Goal: Contribute content: Add original content to the website for others to see

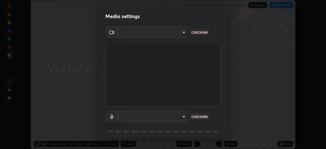
scroll to position [149, 326]
type input "6d46a3bbb121808cbb74c832f71dfccd0f2f4db2e0a8dcefa18edd627fde2ff4"
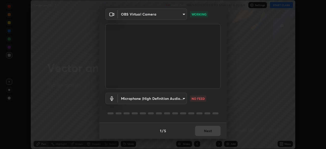
click at [182, 99] on body "Erase all Vector and 3D 7 Recording WAS SCHEDULED TO START AT 8:00 AM Settings …" at bounding box center [163, 74] width 326 height 149
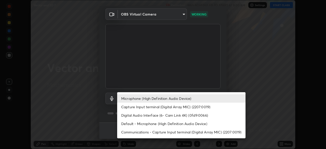
click at [177, 116] on li "Digital Audio Interface (6- Cam Link 4K) (0fd9:0066)" at bounding box center [181, 115] width 128 height 8
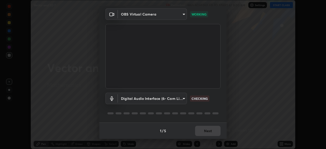
click at [183, 99] on body "Erase all Vector and 3D 7 Recording WAS SCHEDULED TO START AT 8:00 AM Settings …" at bounding box center [163, 74] width 326 height 149
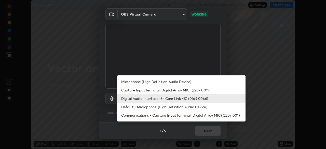
click at [181, 82] on li "Microphone (High Definition Audio Device)" at bounding box center [181, 81] width 128 height 8
type input "542551534069d815422f2d39fde6cbae80a89d9e5025ba2982a8294de1300f8f"
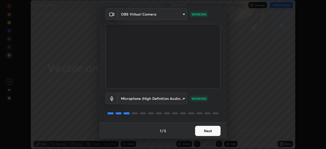
click at [209, 129] on button "Next" at bounding box center [207, 131] width 25 height 10
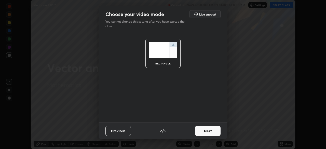
scroll to position [0, 0]
click at [213, 132] on button "Next" at bounding box center [207, 131] width 25 height 10
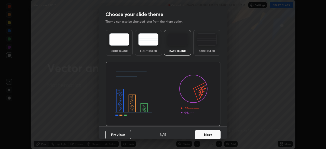
click at [216, 133] on button "Next" at bounding box center [207, 135] width 25 height 10
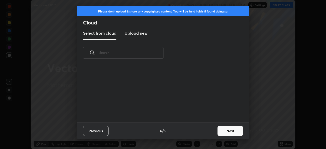
click at [225, 131] on button "Next" at bounding box center [230, 131] width 25 height 10
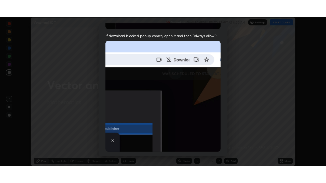
scroll to position [122, 0]
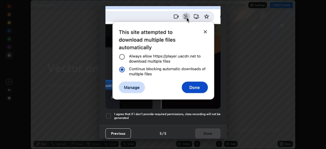
click at [109, 114] on div at bounding box center [109, 116] width 6 height 6
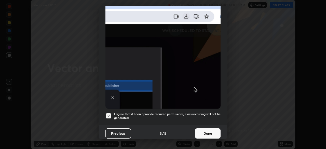
click at [197, 128] on button "Done" at bounding box center [207, 133] width 25 height 10
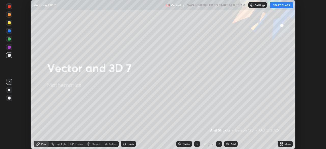
click at [277, 6] on button "START CLASS" at bounding box center [281, 5] width 23 height 6
click at [281, 142] on icon at bounding box center [280, 142] width 1 height 1
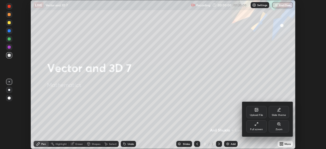
click at [261, 125] on div "Full screen" at bounding box center [256, 126] width 20 height 12
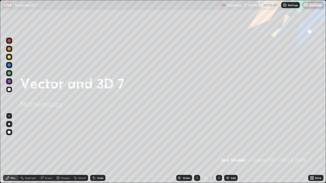
scroll to position [183, 326]
click at [9, 58] on div at bounding box center [9, 57] width 3 height 3
click at [9, 125] on div at bounding box center [9, 124] width 2 height 2
click at [10, 149] on div "Pen" at bounding box center [10, 178] width 15 height 6
click at [219, 149] on icon at bounding box center [219, 178] width 2 height 3
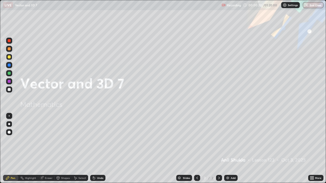
click at [231, 149] on div "Add" at bounding box center [233, 178] width 5 height 3
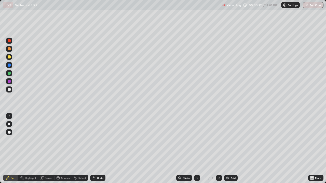
click at [9, 57] on div at bounding box center [9, 57] width 3 height 3
click at [97, 149] on div "Undo" at bounding box center [100, 178] width 6 height 3
click at [9, 90] on div at bounding box center [9, 89] width 3 height 3
click at [10, 82] on div at bounding box center [9, 81] width 3 height 3
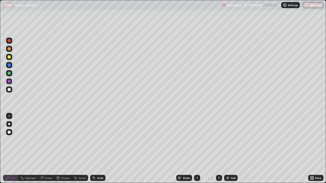
click at [9, 74] on div at bounding box center [9, 73] width 3 height 3
click at [99, 149] on div "Undo" at bounding box center [97, 178] width 15 height 6
click at [98, 149] on div "Undo" at bounding box center [100, 178] width 6 height 3
click at [99, 149] on div "Undo" at bounding box center [100, 178] width 6 height 3
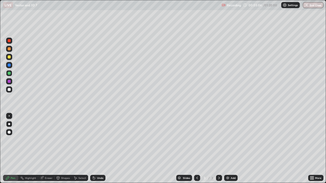
click at [9, 58] on div at bounding box center [9, 57] width 3 height 3
click at [10, 50] on div at bounding box center [9, 48] width 3 height 3
click at [100, 149] on div "Undo" at bounding box center [100, 178] width 6 height 3
click at [101, 149] on div "Undo" at bounding box center [100, 178] width 6 height 3
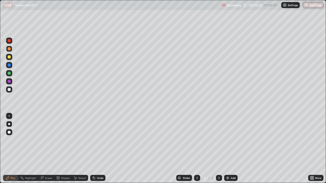
click at [9, 90] on div at bounding box center [9, 89] width 3 height 3
click at [98, 149] on div "Undo" at bounding box center [100, 178] width 6 height 3
click at [99, 149] on div "Undo" at bounding box center [97, 178] width 15 height 6
click at [100, 149] on div "Undo" at bounding box center [97, 178] width 15 height 6
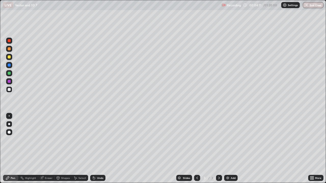
click at [100, 149] on div "Undo" at bounding box center [100, 178] width 6 height 3
click at [101, 149] on div "Undo" at bounding box center [100, 178] width 6 height 3
click at [100, 149] on div "Undo" at bounding box center [100, 178] width 6 height 3
click at [99, 149] on div "Undo" at bounding box center [100, 178] width 6 height 3
click at [80, 149] on div "Select" at bounding box center [82, 178] width 8 height 3
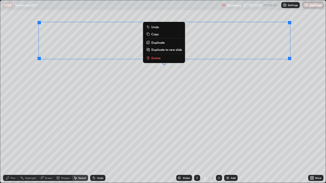
click at [180, 51] on p "Duplicate to new slide" at bounding box center [166, 50] width 31 height 4
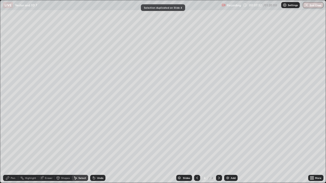
click at [50, 149] on div "Eraser" at bounding box center [49, 178] width 8 height 3
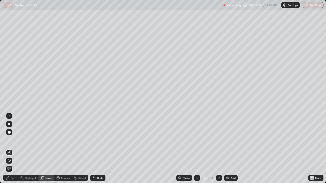
click at [12, 149] on div "Pen" at bounding box center [13, 178] width 5 height 3
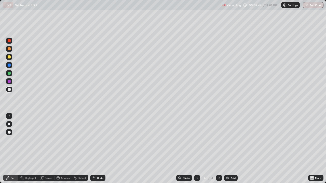
click at [100, 149] on div "Undo" at bounding box center [97, 178] width 15 height 6
click at [47, 149] on div "Eraser" at bounding box center [49, 178] width 8 height 3
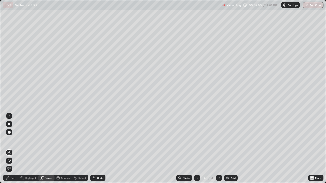
click at [12, 149] on div "Pen" at bounding box center [10, 178] width 15 height 6
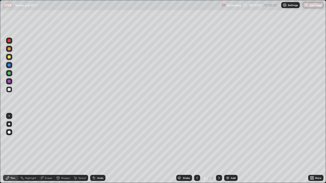
click at [9, 58] on div at bounding box center [9, 57] width 3 height 3
click at [9, 82] on div at bounding box center [9, 81] width 3 height 3
click at [9, 74] on div at bounding box center [9, 73] width 3 height 3
click at [9, 82] on div at bounding box center [9, 81] width 3 height 3
click at [9, 90] on div at bounding box center [9, 89] width 3 height 3
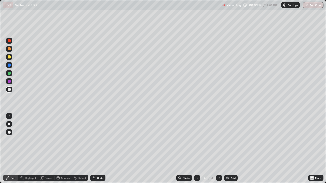
click at [98, 149] on div "Undo" at bounding box center [100, 178] width 6 height 3
click at [196, 149] on icon at bounding box center [197, 178] width 4 height 4
click at [218, 149] on icon at bounding box center [219, 178] width 4 height 4
click at [196, 149] on icon at bounding box center [197, 178] width 2 height 3
click at [219, 149] on icon at bounding box center [219, 178] width 4 height 4
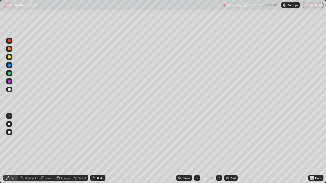
click at [100, 149] on div "Undo" at bounding box center [100, 178] width 6 height 3
click at [99, 149] on div "Undo" at bounding box center [100, 178] width 6 height 3
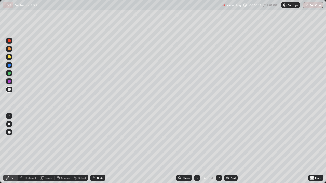
click at [98, 149] on div "Undo" at bounding box center [100, 178] width 6 height 3
click at [97, 149] on div "Undo" at bounding box center [97, 178] width 15 height 6
click at [97, 149] on div "Undo" at bounding box center [100, 178] width 6 height 3
click at [10, 82] on div at bounding box center [9, 81] width 3 height 3
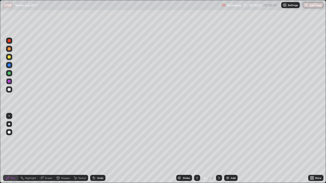
click at [47, 149] on div "Eraser" at bounding box center [49, 178] width 8 height 3
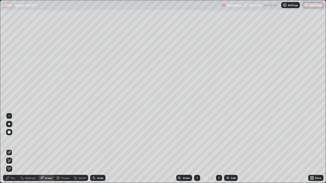
click at [11, 149] on div "Pen" at bounding box center [13, 178] width 5 height 3
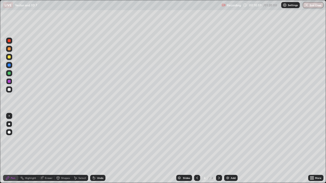
click at [9, 90] on div at bounding box center [9, 89] width 3 height 3
click at [10, 57] on div at bounding box center [9, 57] width 3 height 3
click at [197, 149] on icon at bounding box center [197, 178] width 4 height 4
click at [219, 149] on icon at bounding box center [219, 178] width 2 height 3
click at [10, 57] on div at bounding box center [9, 57] width 3 height 3
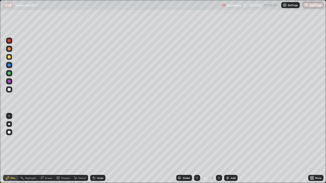
click at [9, 124] on div at bounding box center [9, 124] width 2 height 2
click at [10, 149] on div "Pen" at bounding box center [10, 178] width 15 height 6
click at [218, 149] on icon at bounding box center [219, 178] width 4 height 4
click at [219, 149] on icon at bounding box center [219, 178] width 4 height 4
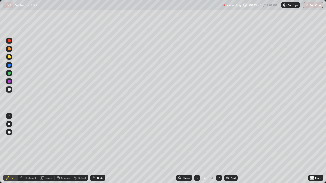
click at [227, 149] on div "Add" at bounding box center [231, 178] width 14 height 6
click at [10, 133] on div at bounding box center [9, 132] width 3 height 3
click at [9, 56] on div at bounding box center [9, 57] width 3 height 3
click at [10, 58] on div at bounding box center [9, 57] width 3 height 3
click at [9, 90] on div at bounding box center [9, 89] width 3 height 3
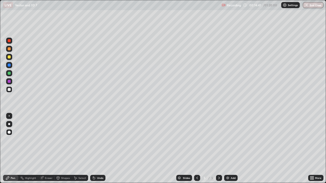
click at [99, 149] on div "Undo" at bounding box center [100, 178] width 6 height 3
click at [9, 82] on div at bounding box center [9, 81] width 3 height 3
click at [9, 75] on div at bounding box center [9, 73] width 3 height 3
click at [10, 90] on div at bounding box center [9, 89] width 3 height 3
click at [9, 124] on div at bounding box center [9, 124] width 2 height 2
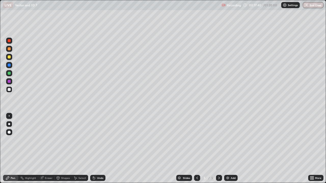
click at [49, 149] on div "Eraser" at bounding box center [49, 178] width 8 height 3
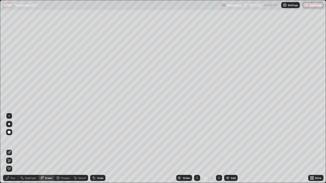
click at [12, 149] on div "Pen" at bounding box center [10, 178] width 15 height 6
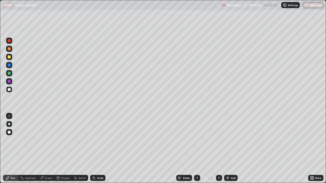
click at [49, 149] on div "Eraser" at bounding box center [49, 178] width 8 height 3
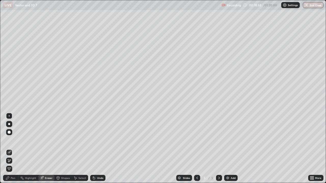
click at [14, 149] on div "Pen" at bounding box center [13, 178] width 5 height 3
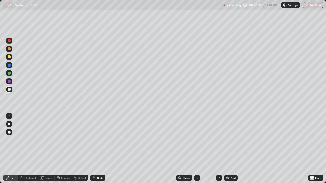
click at [9, 82] on div at bounding box center [9, 81] width 3 height 3
click at [99, 149] on div "Undo" at bounding box center [100, 178] width 6 height 3
click at [9, 66] on div at bounding box center [9, 65] width 3 height 3
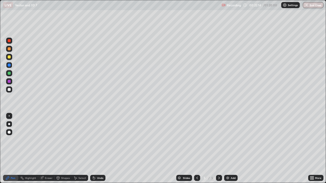
click at [8, 67] on div at bounding box center [9, 65] width 3 height 3
click at [96, 149] on div "Undo" at bounding box center [97, 178] width 15 height 6
click at [98, 149] on div "Undo" at bounding box center [100, 178] width 6 height 3
click at [99, 149] on div "Undo" at bounding box center [100, 178] width 6 height 3
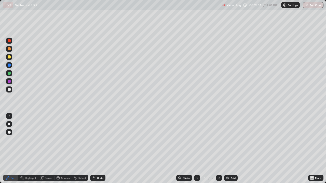
click at [10, 58] on div at bounding box center [9, 57] width 3 height 3
click at [9, 124] on div at bounding box center [9, 124] width 2 height 2
click at [219, 149] on icon at bounding box center [219, 178] width 4 height 4
click at [230, 149] on div "Add" at bounding box center [231, 178] width 14 height 6
click at [99, 149] on div "Undo" at bounding box center [100, 178] width 6 height 3
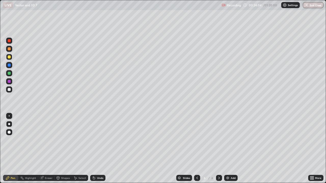
click at [99, 149] on div "Undo" at bounding box center [100, 178] width 6 height 3
click at [10, 90] on div at bounding box center [9, 89] width 3 height 3
click at [10, 82] on div at bounding box center [9, 81] width 3 height 3
click at [99, 149] on div "Undo" at bounding box center [100, 178] width 6 height 3
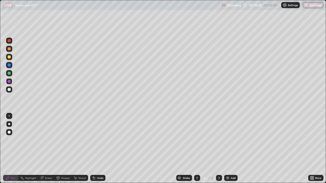
click at [99, 149] on div "Undo" at bounding box center [100, 178] width 6 height 3
click at [98, 149] on div "Undo" at bounding box center [100, 178] width 6 height 3
click at [10, 74] on div at bounding box center [9, 73] width 3 height 3
click at [98, 149] on div "Undo" at bounding box center [100, 178] width 6 height 3
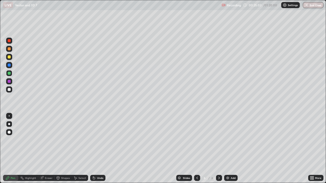
click at [98, 149] on div "Undo" at bounding box center [100, 178] width 6 height 3
click at [97, 149] on div "Undo" at bounding box center [97, 178] width 15 height 6
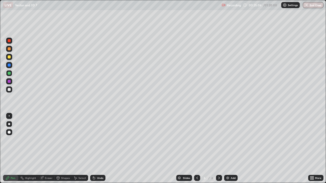
click at [10, 82] on div at bounding box center [9, 81] width 3 height 3
click at [99, 149] on div "Undo" at bounding box center [97, 178] width 15 height 6
click at [100, 149] on div "Undo" at bounding box center [100, 178] width 6 height 3
click at [48, 149] on div "Eraser" at bounding box center [49, 178] width 8 height 3
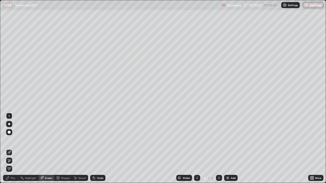
click at [11, 149] on div "Pen" at bounding box center [13, 178] width 5 height 3
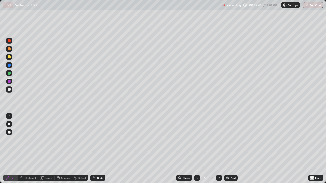
click at [99, 149] on div "Undo" at bounding box center [100, 178] width 6 height 3
click at [9, 90] on div at bounding box center [9, 89] width 3 height 3
click at [9, 82] on div at bounding box center [9, 81] width 3 height 3
click at [9, 41] on div at bounding box center [9, 40] width 3 height 3
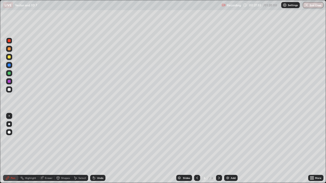
click at [9, 89] on div at bounding box center [9, 89] width 3 height 3
click at [10, 74] on div at bounding box center [9, 73] width 3 height 3
click at [10, 50] on div at bounding box center [9, 48] width 3 height 3
click at [9, 57] on div at bounding box center [9, 57] width 3 height 3
click at [9, 42] on div at bounding box center [9, 40] width 3 height 3
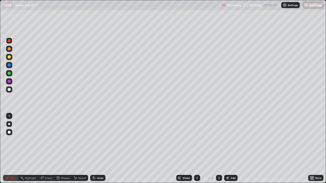
click at [218, 149] on icon at bounding box center [219, 178] width 4 height 4
click at [219, 149] on icon at bounding box center [219, 178] width 4 height 4
click at [218, 149] on icon at bounding box center [219, 178] width 4 height 4
click at [231, 149] on div "Add" at bounding box center [233, 178] width 5 height 3
click at [10, 59] on div at bounding box center [9, 57] width 6 height 6
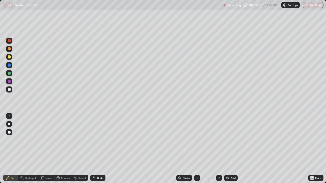
click at [10, 123] on div at bounding box center [9, 124] width 6 height 6
click at [95, 149] on icon at bounding box center [94, 178] width 4 height 4
click at [96, 149] on div "Undo" at bounding box center [97, 178] width 15 height 6
click at [93, 149] on icon at bounding box center [94, 179] width 2 height 2
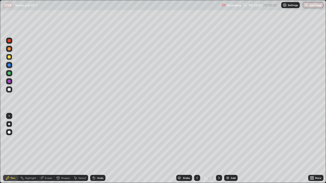
click at [94, 149] on icon at bounding box center [94, 179] width 2 height 2
click at [95, 149] on icon at bounding box center [94, 178] width 4 height 4
click at [9, 90] on div at bounding box center [9, 89] width 3 height 3
click at [9, 124] on div at bounding box center [9, 124] width 2 height 2
click at [76, 149] on icon at bounding box center [75, 178] width 4 height 4
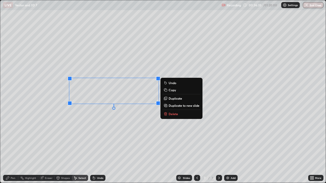
click at [173, 99] on p "Duplicate" at bounding box center [176, 99] width 14 height 4
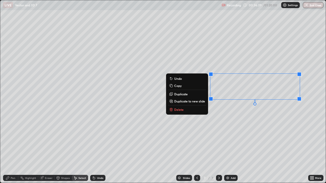
click at [222, 124] on div "0 ° Undo Copy Duplicate Duplicate to new slide Delete" at bounding box center [163, 91] width 326 height 183
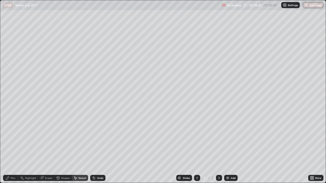
click at [12, 149] on div "Pen" at bounding box center [13, 178] width 5 height 3
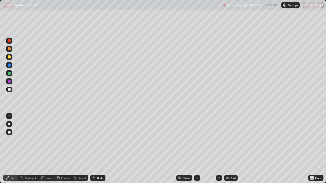
click at [50, 149] on div "Eraser" at bounding box center [49, 178] width 8 height 3
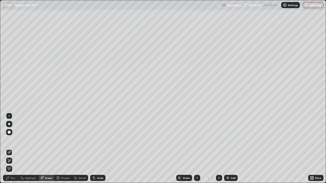
click at [12, 149] on div "Pen" at bounding box center [13, 178] width 5 height 3
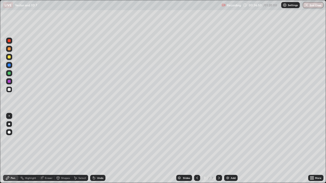
click at [8, 82] on div at bounding box center [9, 81] width 3 height 3
click at [9, 92] on div at bounding box center [9, 90] width 6 height 6
click at [9, 58] on div at bounding box center [9, 57] width 3 height 3
click at [219, 149] on icon at bounding box center [219, 178] width 4 height 4
click at [228, 149] on img at bounding box center [228, 178] width 4 height 4
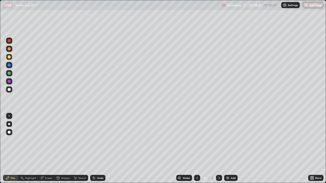
click at [9, 125] on div at bounding box center [9, 124] width 2 height 2
click at [9, 57] on div at bounding box center [9, 57] width 3 height 3
click at [97, 149] on div "Undo" at bounding box center [100, 178] width 6 height 3
click at [100, 149] on div "Undo" at bounding box center [100, 178] width 6 height 3
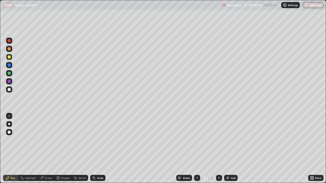
click at [99, 149] on div "Undo" at bounding box center [100, 178] width 6 height 3
click at [9, 90] on div at bounding box center [9, 89] width 3 height 3
click at [98, 149] on div "Undo" at bounding box center [97, 178] width 15 height 6
click at [9, 81] on div at bounding box center [9, 81] width 3 height 3
click at [10, 90] on div at bounding box center [9, 89] width 3 height 3
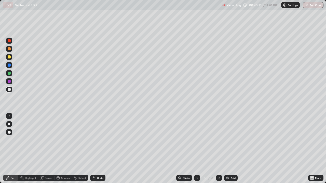
click at [99, 149] on div "Undo" at bounding box center [100, 178] width 6 height 3
click at [100, 149] on div "Undo" at bounding box center [100, 178] width 6 height 3
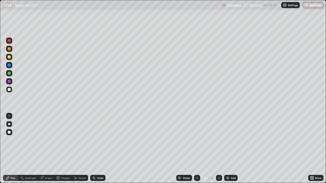
click at [9, 58] on div at bounding box center [9, 57] width 3 height 3
click at [219, 149] on icon at bounding box center [219, 178] width 4 height 4
click at [228, 149] on img at bounding box center [228, 178] width 4 height 4
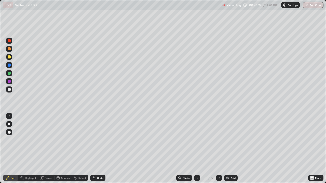
click at [10, 59] on div at bounding box center [9, 57] width 6 height 6
click at [9, 58] on div at bounding box center [9, 57] width 3 height 3
click at [76, 149] on icon at bounding box center [75, 178] width 4 height 4
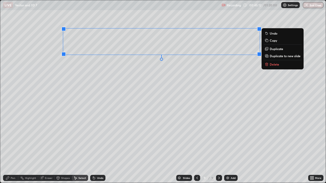
click at [267, 48] on icon at bounding box center [267, 48] width 1 height 0
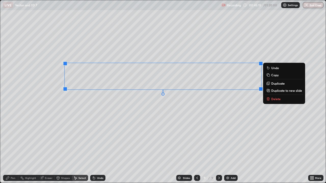
click at [148, 116] on div "0 ° Undo Copy Duplicate Duplicate to new slide Delete" at bounding box center [163, 91] width 326 height 183
click at [271, 83] on button "Duplicate" at bounding box center [284, 84] width 38 height 6
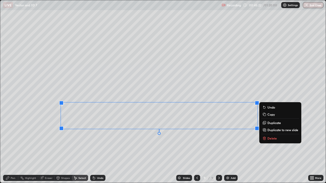
click at [48, 149] on div "Eraser" at bounding box center [49, 178] width 8 height 3
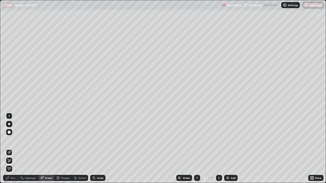
click at [12, 149] on div "Pen" at bounding box center [13, 178] width 5 height 3
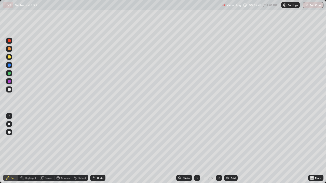
click at [98, 149] on div "Undo" at bounding box center [100, 178] width 6 height 3
click at [97, 149] on div "Undo" at bounding box center [100, 178] width 6 height 3
click at [49, 149] on div "Eraser" at bounding box center [49, 178] width 8 height 3
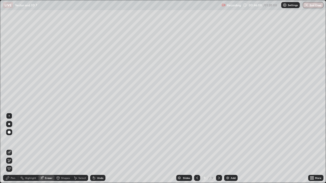
click at [14, 149] on div "Pen" at bounding box center [13, 178] width 5 height 3
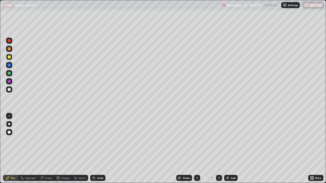
click at [9, 125] on div at bounding box center [9, 124] width 2 height 2
click at [11, 149] on div "Pen" at bounding box center [13, 178] width 5 height 3
click at [219, 149] on icon at bounding box center [219, 178] width 4 height 4
click at [232, 149] on div "Add" at bounding box center [233, 178] width 5 height 3
click at [9, 133] on div at bounding box center [9, 132] width 3 height 3
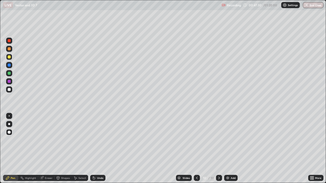
click at [97, 149] on div "Undo" at bounding box center [100, 178] width 6 height 3
click at [100, 149] on div "Undo" at bounding box center [100, 178] width 6 height 3
click at [9, 89] on div at bounding box center [9, 89] width 3 height 3
click at [96, 149] on div "Undo" at bounding box center [97, 178] width 15 height 6
click at [97, 149] on div "Undo" at bounding box center [100, 178] width 6 height 3
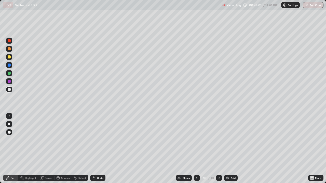
click at [98, 149] on div "Undo" at bounding box center [100, 178] width 6 height 3
click at [97, 149] on div "Undo" at bounding box center [100, 178] width 6 height 3
click at [98, 149] on div "Undo" at bounding box center [100, 178] width 6 height 3
click at [8, 125] on div at bounding box center [9, 124] width 2 height 2
click at [96, 149] on div "Undo" at bounding box center [97, 178] width 15 height 6
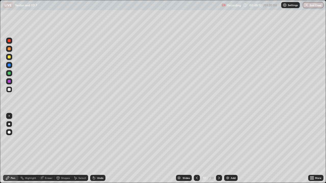
click at [95, 149] on icon at bounding box center [94, 178] width 4 height 4
click at [99, 149] on div "Undo" at bounding box center [100, 178] width 6 height 3
click at [98, 149] on div "Undo" at bounding box center [100, 178] width 6 height 3
click at [100, 149] on div "Undo" at bounding box center [100, 178] width 6 height 3
click at [97, 149] on div "Undo" at bounding box center [100, 178] width 6 height 3
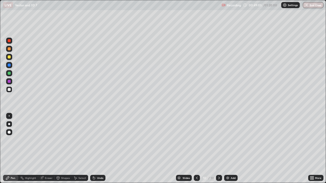
click at [97, 149] on div "Undo" at bounding box center [100, 178] width 6 height 3
click at [99, 149] on div "Undo" at bounding box center [97, 178] width 15 height 6
click at [99, 149] on div "Undo" at bounding box center [100, 178] width 6 height 3
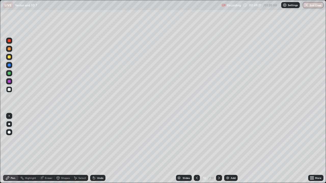
click at [100, 149] on div "Undo" at bounding box center [100, 178] width 6 height 3
click at [9, 41] on div at bounding box center [9, 40] width 3 height 3
click at [101, 149] on div "Undo" at bounding box center [100, 178] width 6 height 3
click at [100, 149] on div "Undo" at bounding box center [100, 178] width 6 height 3
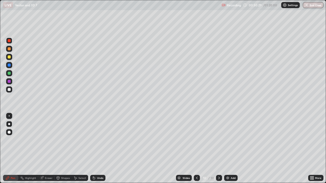
click at [10, 89] on div at bounding box center [9, 89] width 3 height 3
click at [10, 73] on div at bounding box center [9, 73] width 3 height 3
click at [97, 149] on div "Undo" at bounding box center [100, 178] width 6 height 3
click at [100, 149] on div "Undo" at bounding box center [100, 178] width 6 height 3
click at [99, 149] on div "Undo" at bounding box center [100, 178] width 6 height 3
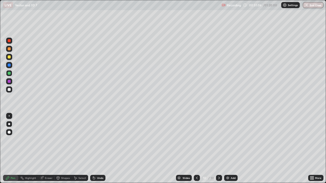
click at [100, 149] on div "Undo" at bounding box center [100, 178] width 6 height 3
click at [10, 58] on div at bounding box center [9, 57] width 6 height 6
click at [9, 124] on div at bounding box center [9, 124] width 2 height 2
click at [218, 149] on icon at bounding box center [219, 178] width 4 height 4
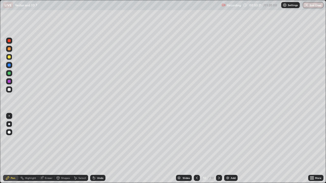
click at [218, 149] on icon at bounding box center [219, 178] width 4 height 4
click at [227, 149] on img at bounding box center [228, 178] width 4 height 4
click at [9, 149] on icon at bounding box center [8, 178] width 4 height 4
click at [9, 132] on div at bounding box center [9, 132] width 3 height 3
click at [101, 149] on div "Undo" at bounding box center [100, 178] width 6 height 3
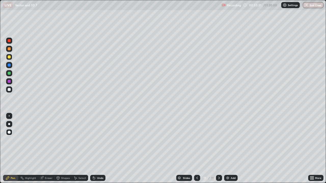
click at [102, 149] on div "Undo" at bounding box center [100, 178] width 6 height 3
click at [100, 149] on div "Undo" at bounding box center [100, 178] width 6 height 3
click at [44, 149] on div "Eraser" at bounding box center [46, 178] width 16 height 6
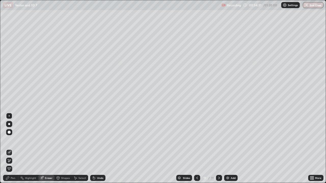
click at [13, 149] on div "Pen" at bounding box center [13, 178] width 5 height 3
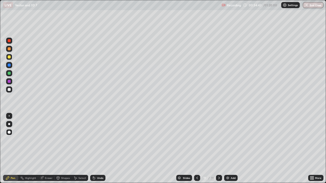
click at [197, 149] on icon at bounding box center [197, 178] width 4 height 4
click at [200, 149] on div at bounding box center [197, 178] width 6 height 6
click at [196, 149] on icon at bounding box center [197, 178] width 4 height 4
click at [197, 149] on icon at bounding box center [197, 178] width 4 height 4
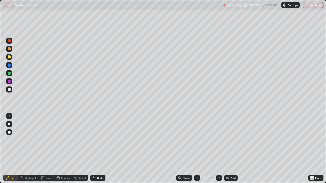
click at [216, 149] on div at bounding box center [219, 178] width 6 height 6
click at [219, 149] on icon at bounding box center [219, 178] width 4 height 4
click at [218, 149] on icon at bounding box center [219, 178] width 4 height 4
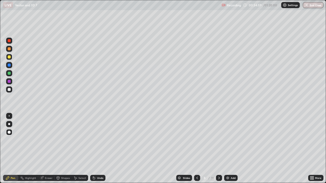
click at [219, 149] on icon at bounding box center [219, 178] width 2 height 3
click at [219, 149] on icon at bounding box center [219, 178] width 4 height 4
click at [9, 90] on div at bounding box center [9, 89] width 3 height 3
click at [9, 124] on div at bounding box center [9, 124] width 2 height 2
click at [99, 149] on div "Undo" at bounding box center [100, 178] width 6 height 3
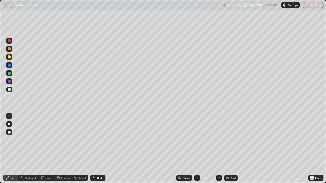
click at [97, 149] on div "Undo" at bounding box center [100, 178] width 6 height 3
click at [52, 149] on div "Eraser" at bounding box center [46, 178] width 16 height 6
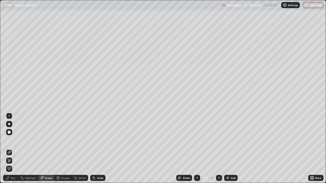
click at [14, 149] on div "Pen" at bounding box center [13, 178] width 5 height 3
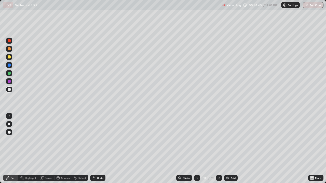
click at [10, 81] on div at bounding box center [9, 81] width 3 height 3
click at [9, 90] on div at bounding box center [9, 89] width 3 height 3
click at [47, 149] on div "Eraser" at bounding box center [49, 178] width 8 height 3
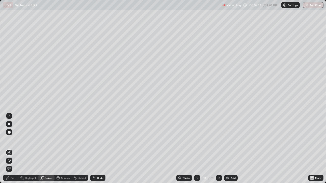
click at [12, 149] on div "Pen" at bounding box center [13, 178] width 5 height 3
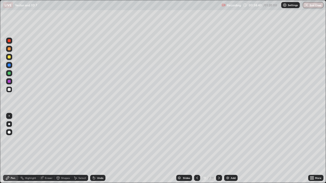
click at [9, 57] on div at bounding box center [9, 57] width 3 height 3
click at [9, 124] on div at bounding box center [9, 124] width 2 height 2
click at [10, 149] on div "Pen" at bounding box center [10, 178] width 15 height 6
click at [218, 149] on icon at bounding box center [219, 178] width 4 height 4
click at [219, 149] on icon at bounding box center [219, 178] width 4 height 4
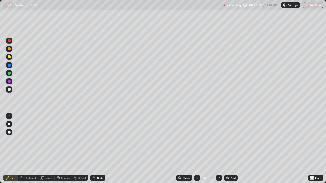
click at [230, 149] on div "Add" at bounding box center [231, 178] width 14 height 6
click at [10, 57] on div at bounding box center [9, 57] width 3 height 3
click at [97, 149] on div "Undo" at bounding box center [100, 178] width 6 height 3
click at [99, 149] on div "Undo" at bounding box center [100, 178] width 6 height 3
click at [99, 149] on div "Undo" at bounding box center [97, 178] width 15 height 6
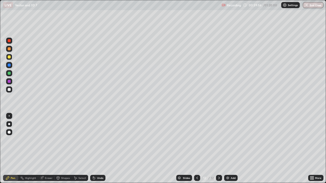
click at [8, 89] on div at bounding box center [9, 89] width 3 height 3
click at [98, 149] on div "Undo" at bounding box center [100, 178] width 6 height 3
click at [99, 149] on div "Undo" at bounding box center [100, 178] width 6 height 3
click at [8, 90] on div at bounding box center [9, 89] width 3 height 3
click at [9, 89] on div at bounding box center [9, 89] width 3 height 3
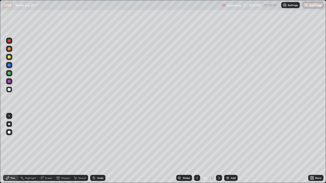
click at [10, 66] on div at bounding box center [9, 65] width 3 height 3
click at [9, 74] on div at bounding box center [9, 73] width 3 height 3
click at [100, 149] on div "Undo" at bounding box center [100, 178] width 6 height 3
click at [98, 149] on div "Undo" at bounding box center [100, 178] width 6 height 3
click at [10, 83] on div at bounding box center [9, 81] width 3 height 3
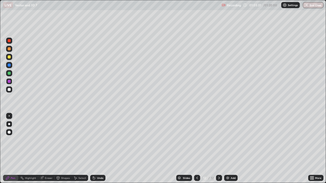
click at [100, 149] on div "Undo" at bounding box center [100, 178] width 6 height 3
click at [99, 149] on div "Undo" at bounding box center [100, 178] width 6 height 3
click at [10, 66] on div at bounding box center [9, 65] width 3 height 3
click at [9, 89] on div at bounding box center [9, 89] width 3 height 3
click at [48, 149] on div "Eraser" at bounding box center [49, 178] width 8 height 3
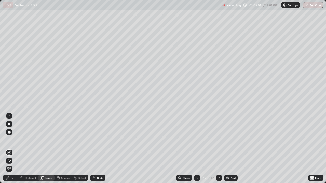
click at [14, 149] on div "Pen" at bounding box center [13, 178] width 5 height 3
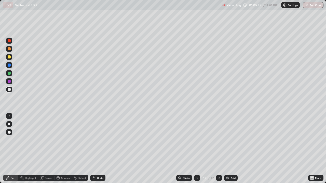
click at [50, 149] on div "Eraser" at bounding box center [49, 178] width 8 height 3
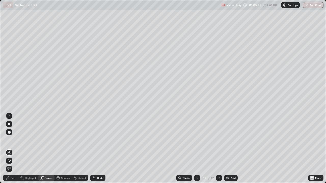
click at [14, 149] on div "Pen" at bounding box center [10, 178] width 15 height 6
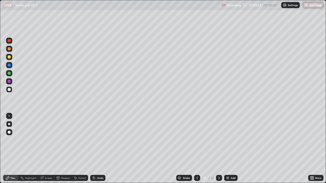
click at [10, 66] on div at bounding box center [9, 65] width 3 height 3
click at [219, 149] on icon at bounding box center [219, 178] width 4 height 4
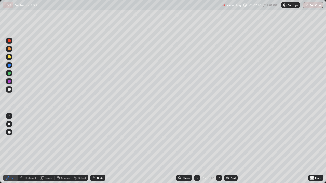
click at [226, 149] on img at bounding box center [228, 178] width 4 height 4
click at [9, 132] on div at bounding box center [9, 132] width 3 height 3
click at [9, 58] on div at bounding box center [9, 57] width 3 height 3
click at [97, 149] on div "Undo" at bounding box center [100, 178] width 6 height 3
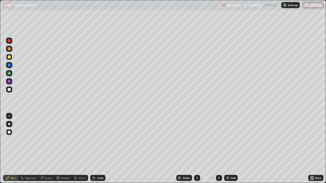
click at [96, 149] on div "Undo" at bounding box center [97, 178] width 15 height 6
click at [99, 149] on div "Undo" at bounding box center [100, 178] width 6 height 3
click at [9, 90] on div at bounding box center [9, 89] width 3 height 3
click at [9, 81] on div at bounding box center [9, 81] width 3 height 3
click at [95, 149] on icon at bounding box center [94, 178] width 4 height 4
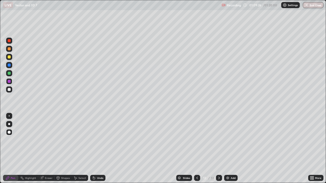
click at [97, 149] on div "Undo" at bounding box center [100, 178] width 6 height 3
click at [9, 90] on div at bounding box center [9, 89] width 3 height 3
click at [9, 125] on div at bounding box center [9, 124] width 2 height 2
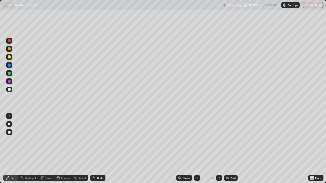
click at [100, 149] on div "Undo" at bounding box center [100, 178] width 6 height 3
click at [9, 82] on div at bounding box center [9, 81] width 3 height 3
click at [9, 74] on div at bounding box center [9, 73] width 3 height 3
click at [9, 66] on div at bounding box center [9, 65] width 3 height 3
click at [97, 149] on div "Undo" at bounding box center [100, 178] width 6 height 3
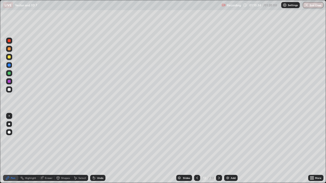
click at [9, 74] on div at bounding box center [9, 73] width 3 height 3
click at [10, 89] on div at bounding box center [9, 89] width 3 height 3
click at [100, 149] on div "Undo" at bounding box center [100, 178] width 6 height 3
click at [99, 149] on div "Undo" at bounding box center [100, 178] width 6 height 3
click at [98, 149] on div "Undo" at bounding box center [100, 178] width 6 height 3
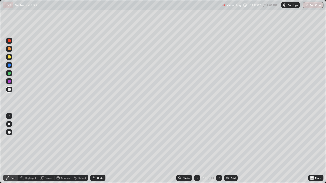
click at [99, 149] on div "Undo" at bounding box center [100, 178] width 6 height 3
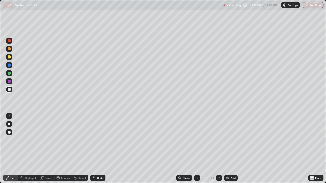
click at [99, 149] on div "Undo" at bounding box center [100, 178] width 6 height 3
click at [99, 149] on div "Undo" at bounding box center [97, 178] width 15 height 6
click at [11, 58] on div at bounding box center [9, 57] width 6 height 6
click at [9, 124] on div at bounding box center [9, 124] width 2 height 2
click at [219, 149] on icon at bounding box center [219, 178] width 4 height 4
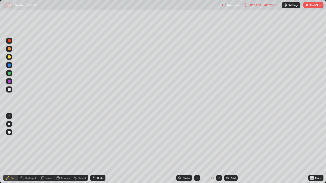
click at [219, 149] on icon at bounding box center [219, 178] width 4 height 4
click at [232, 149] on div "Add" at bounding box center [233, 178] width 5 height 3
click at [10, 58] on div at bounding box center [9, 57] width 3 height 3
click at [97, 149] on div "Undo" at bounding box center [100, 178] width 6 height 3
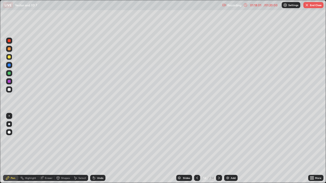
click at [198, 149] on icon at bounding box center [197, 178] width 4 height 4
click at [199, 149] on div at bounding box center [197, 178] width 6 height 6
click at [219, 149] on icon at bounding box center [219, 178] width 4 height 4
click at [218, 149] on icon at bounding box center [219, 178] width 4 height 4
click at [197, 149] on icon at bounding box center [197, 178] width 4 height 4
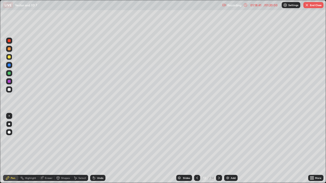
click at [219, 149] on icon at bounding box center [219, 178] width 4 height 4
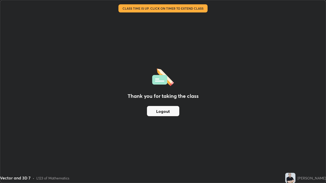
click at [162, 115] on button "Logout" at bounding box center [163, 111] width 32 height 10
